Goal: Information Seeking & Learning: Find specific fact

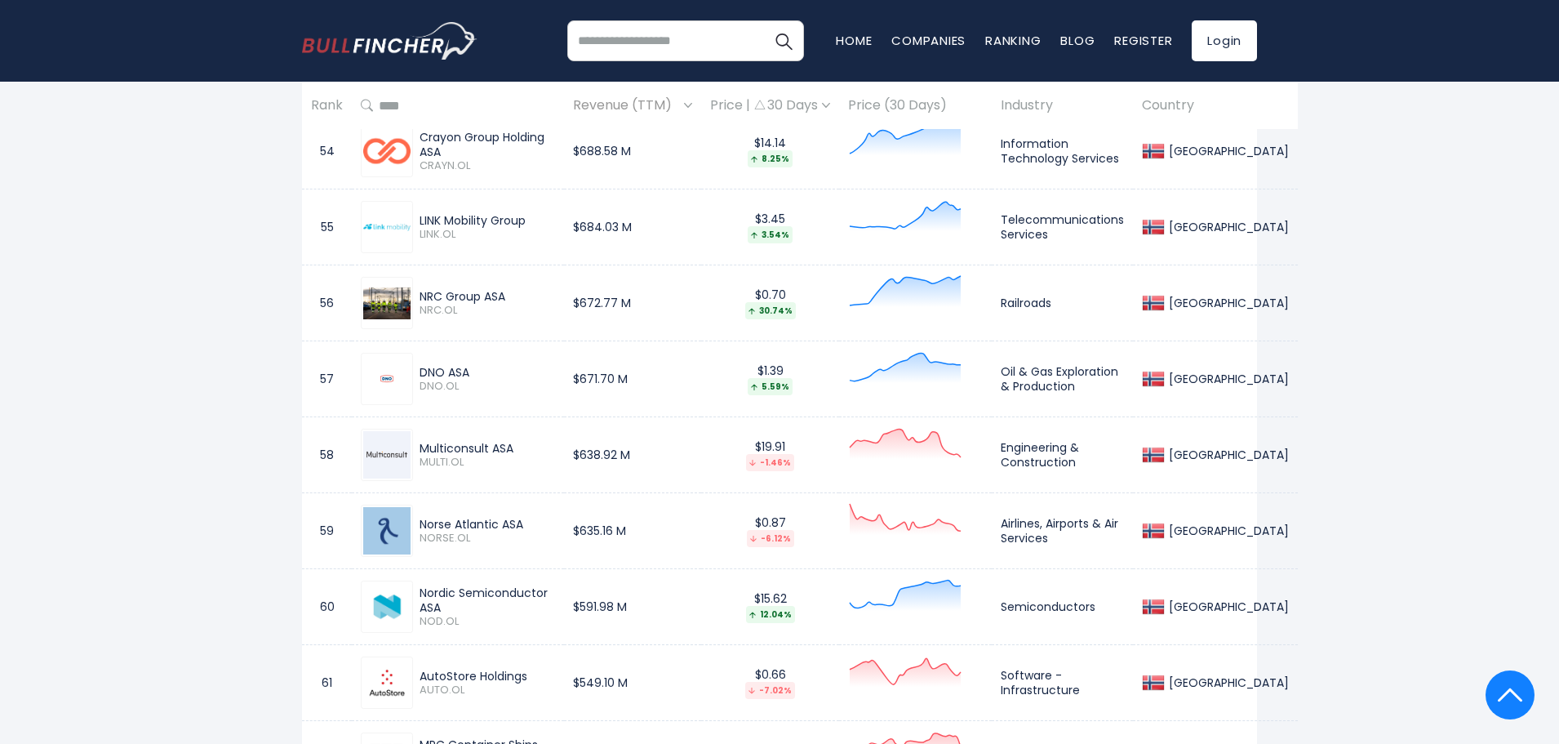
scroll to position [9172, 0]
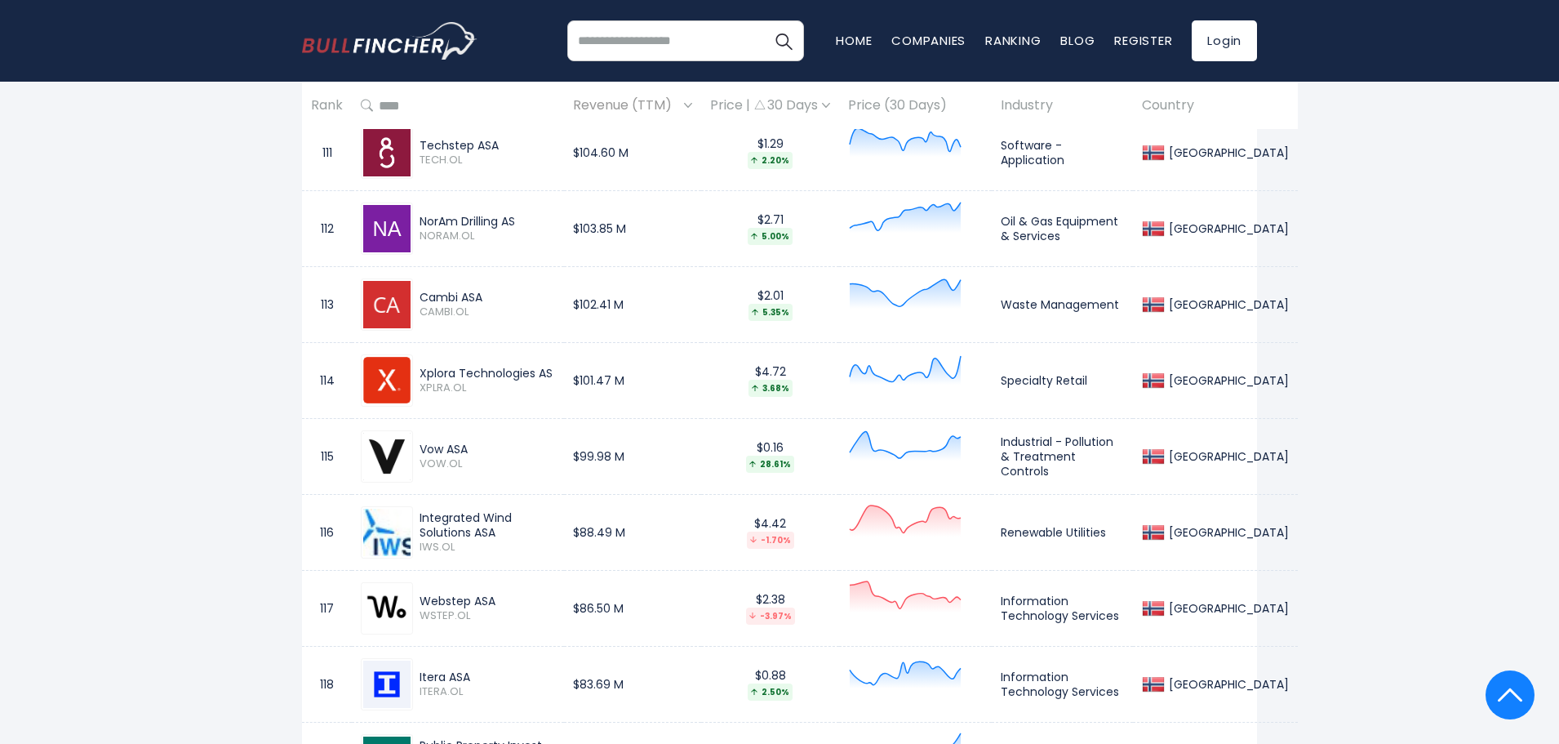
click at [509, 374] on div "Xplora Technologies AS" at bounding box center [488, 373] width 136 height 15
copy div "Xplora Technologies AS"
click at [442, 386] on span "XPLRA.OL" at bounding box center [488, 388] width 136 height 14
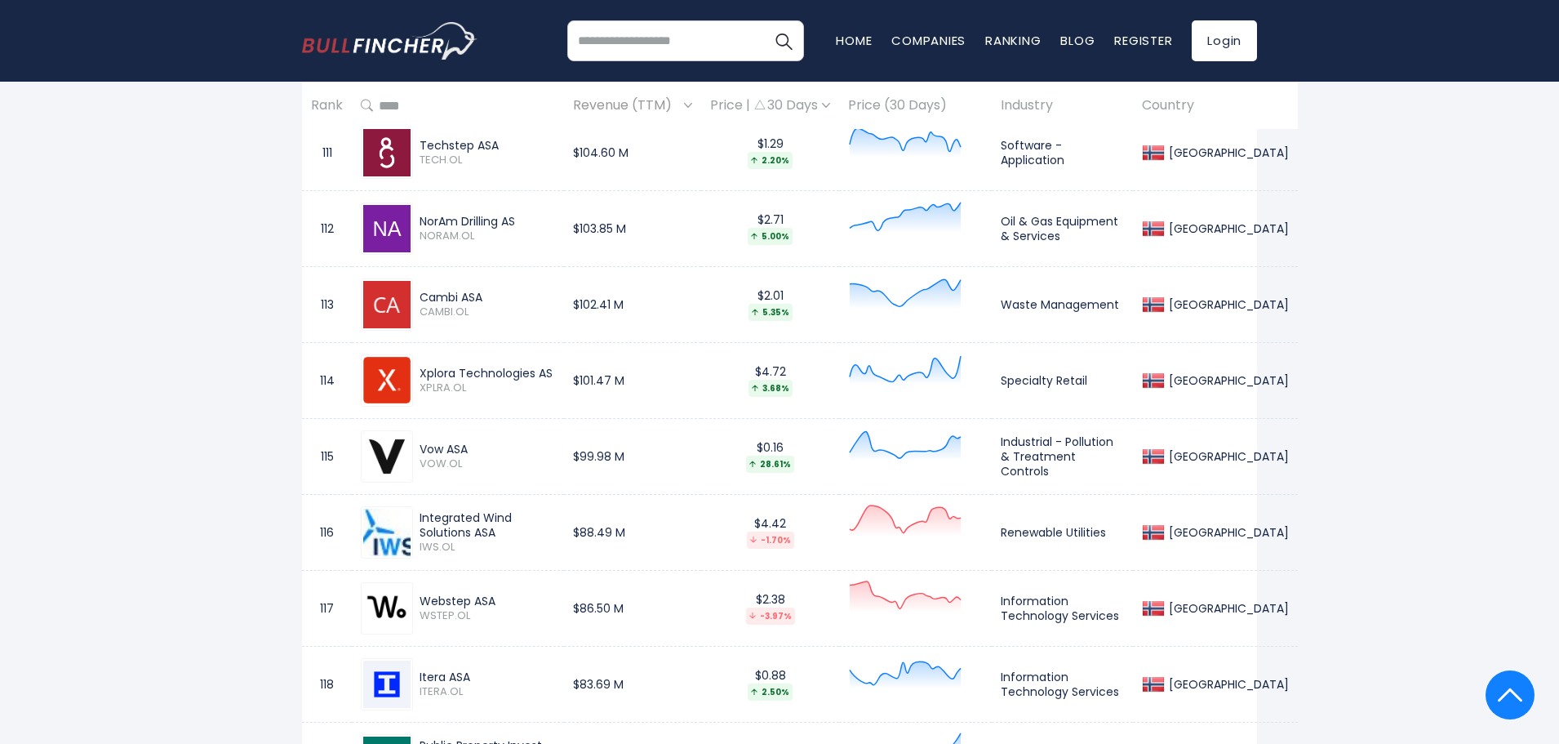
click at [379, 372] on img at bounding box center [386, 380] width 47 height 47
click at [427, 385] on span "XPLRA.OL" at bounding box center [488, 388] width 136 height 14
